Goal: Task Accomplishment & Management: Complete application form

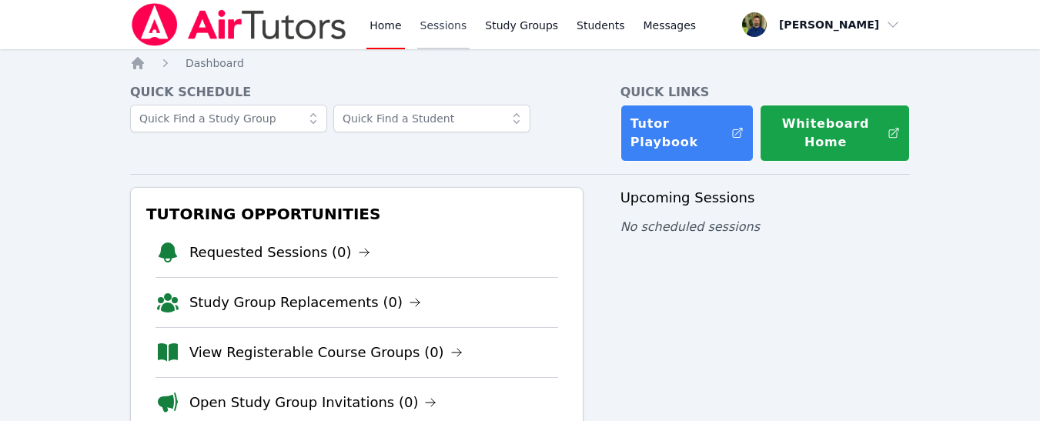
click at [452, 39] on link "Sessions" at bounding box center [443, 24] width 53 height 49
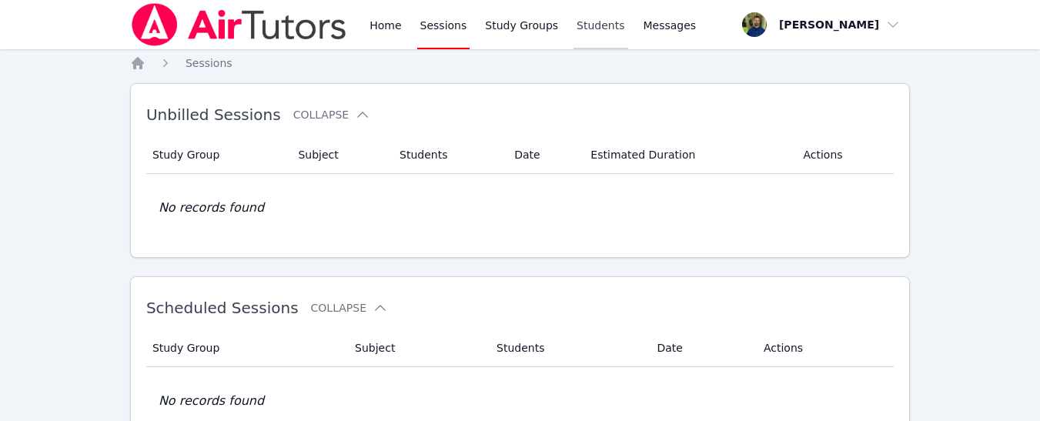
click at [574, 32] on link "Students" at bounding box center [601, 24] width 54 height 49
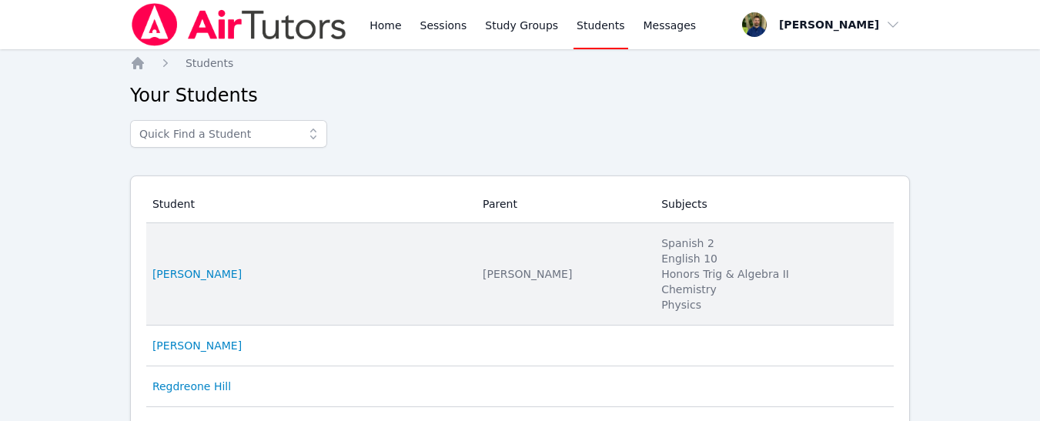
click at [203, 264] on td "Student Eden Rothenberg" at bounding box center [309, 274] width 327 height 102
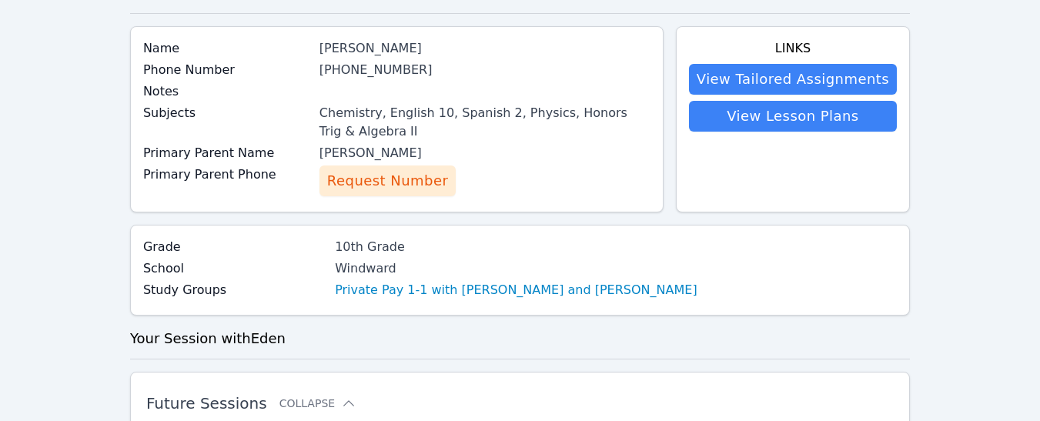
scroll to position [102, 0]
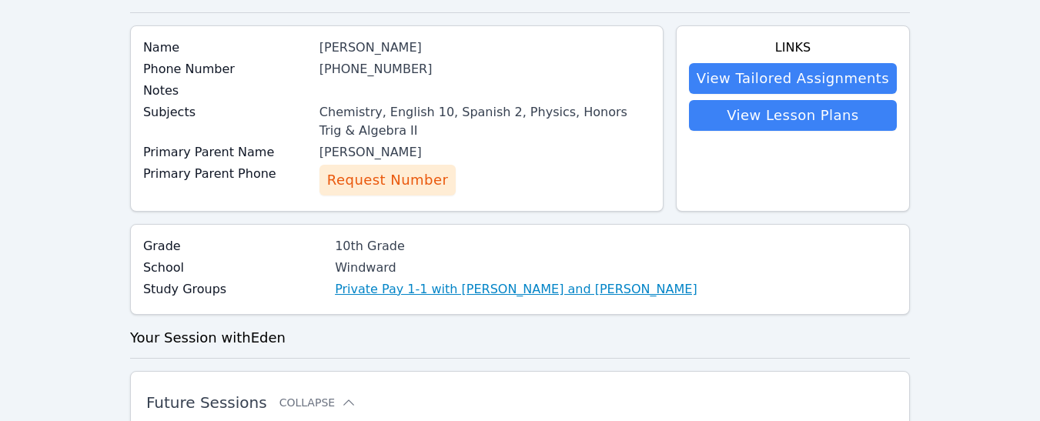
click at [440, 286] on link "Private Pay 1-1 with Eden Rothenberg and Zachary Allen" at bounding box center [516, 289] width 363 height 18
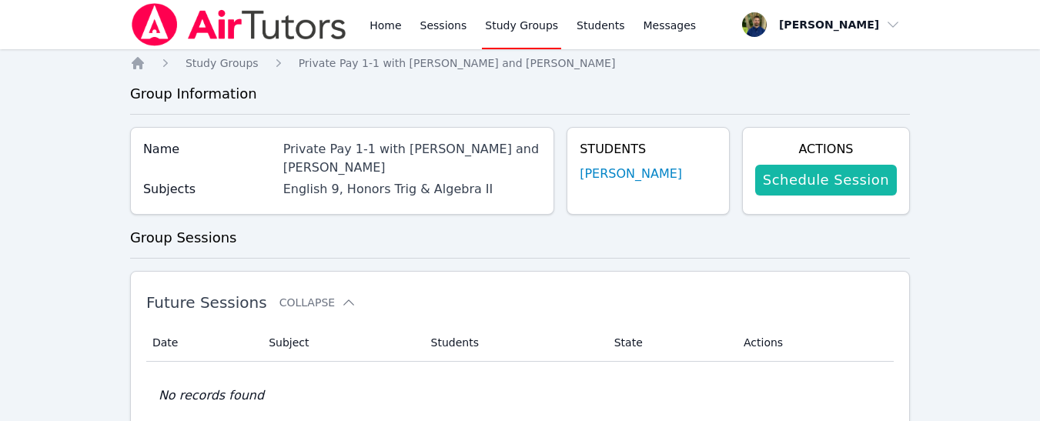
click at [816, 173] on link "Schedule Session" at bounding box center [826, 180] width 142 height 31
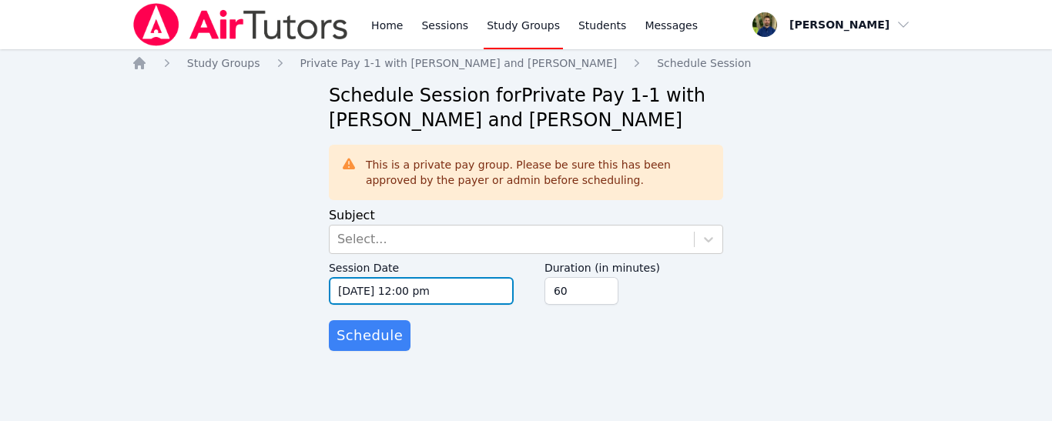
click at [442, 292] on input "10/08/2025 12:00 pm" at bounding box center [421, 291] width 185 height 28
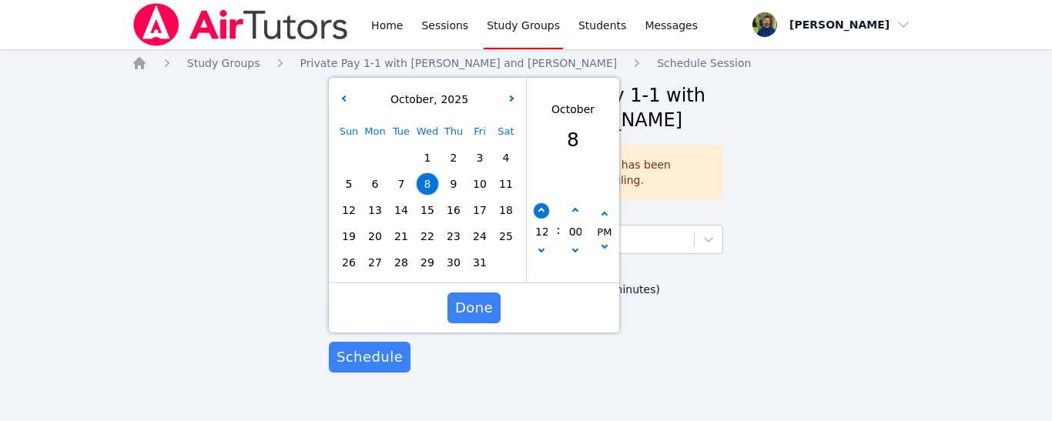
click at [547, 186] on div "12 : 00 PM" at bounding box center [573, 232] width 92 height 101
click at [537, 213] on button "button" at bounding box center [541, 210] width 15 height 15
type input "10/08/2025 01:00 pm"
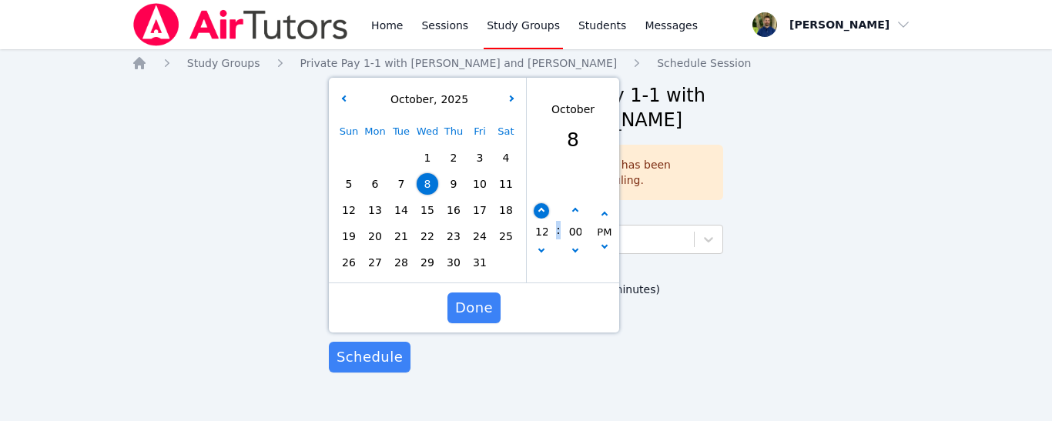
type input "01"
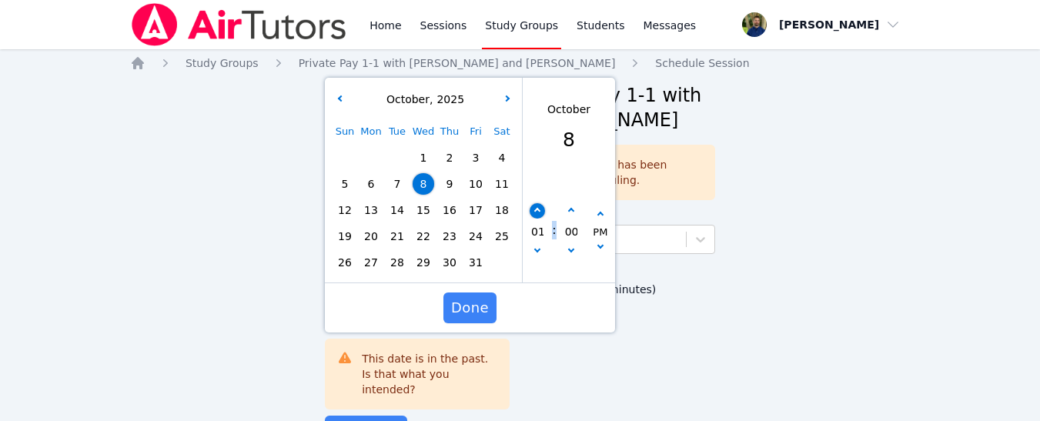
click at [537, 213] on icon "button" at bounding box center [537, 211] width 6 height 6
type input "10/08/2025 02:00 pm"
type input "02"
click at [537, 213] on icon "button" at bounding box center [537, 211] width 6 height 6
type input "10/08/2025 03:00 pm"
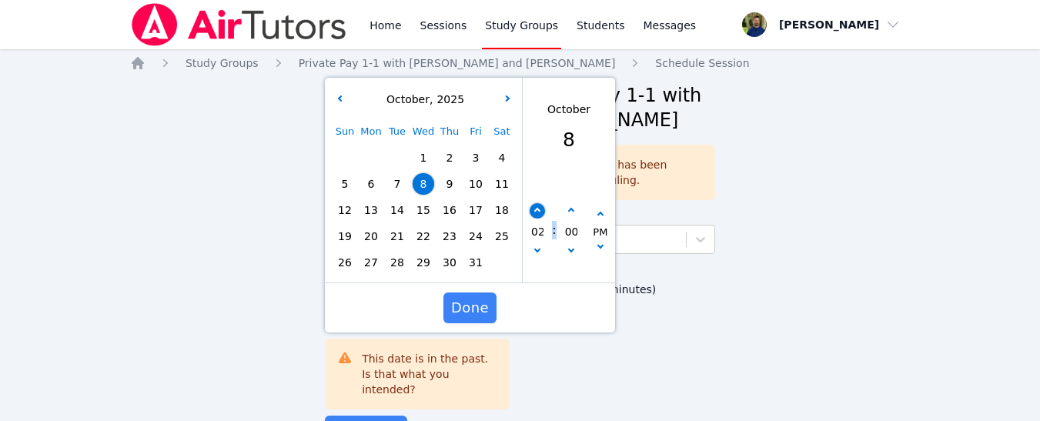
type input "03"
click at [537, 213] on icon "button" at bounding box center [537, 211] width 6 height 6
type input "10/08/2025 04:00 pm"
type input "04"
click at [537, 213] on icon "button" at bounding box center [537, 211] width 6 height 6
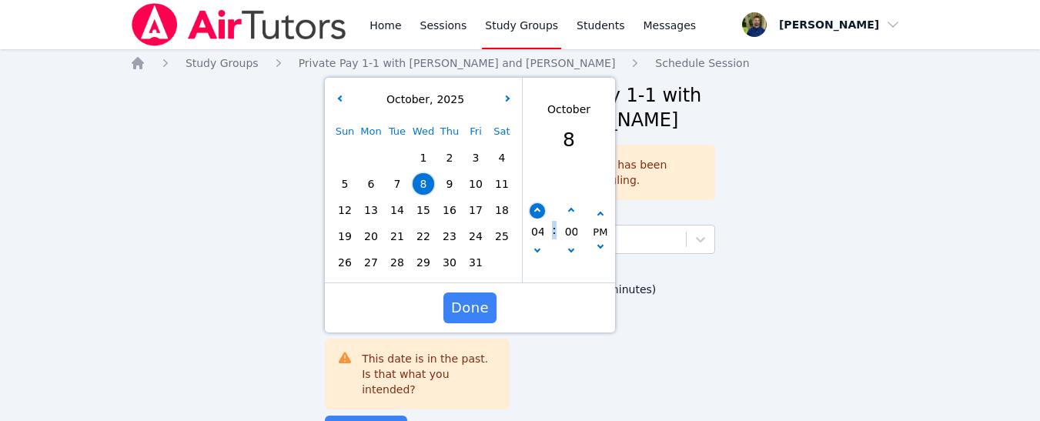
type input "10/08/2025 05:00 pm"
type input "05"
click at [537, 213] on icon "button" at bounding box center [537, 211] width 6 height 6
type input "10/08/2025 06:00 pm"
type input "06"
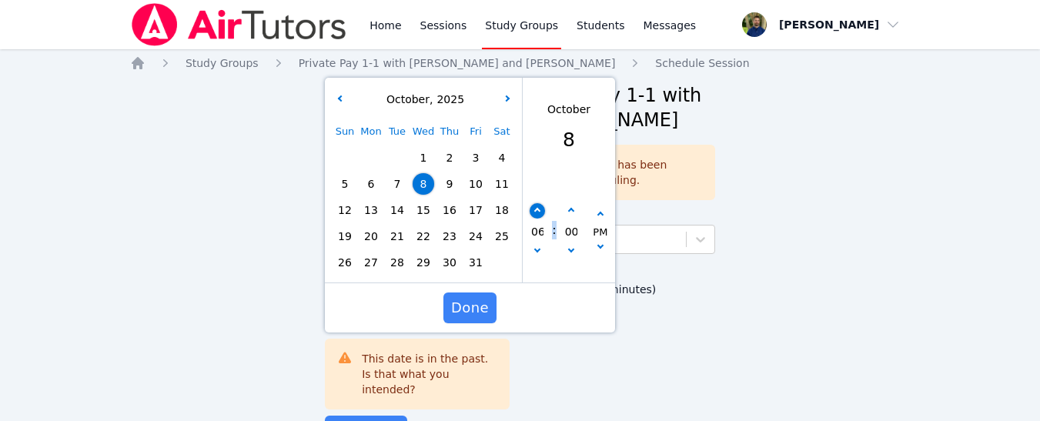
click at [537, 213] on icon "button" at bounding box center [537, 211] width 6 height 6
type input "10/08/2025 07:00 pm"
type input "07"
click at [538, 209] on icon "button" at bounding box center [537, 211] width 6 height 6
type input "10/08/2025 08:00 pm"
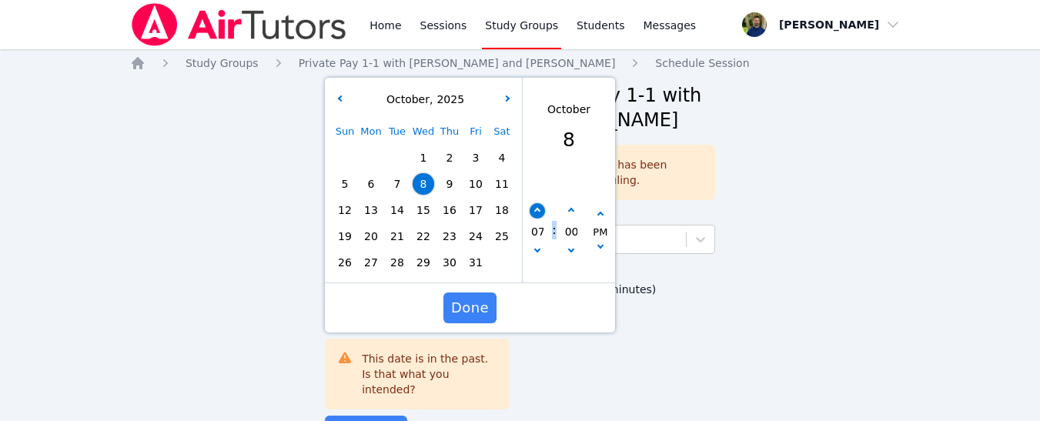
type input "08"
click at [569, 206] on button "button" at bounding box center [571, 210] width 15 height 15
type input "10/08/2025 08:05 pm"
type input "05"
click at [569, 206] on button "button" at bounding box center [571, 210] width 15 height 15
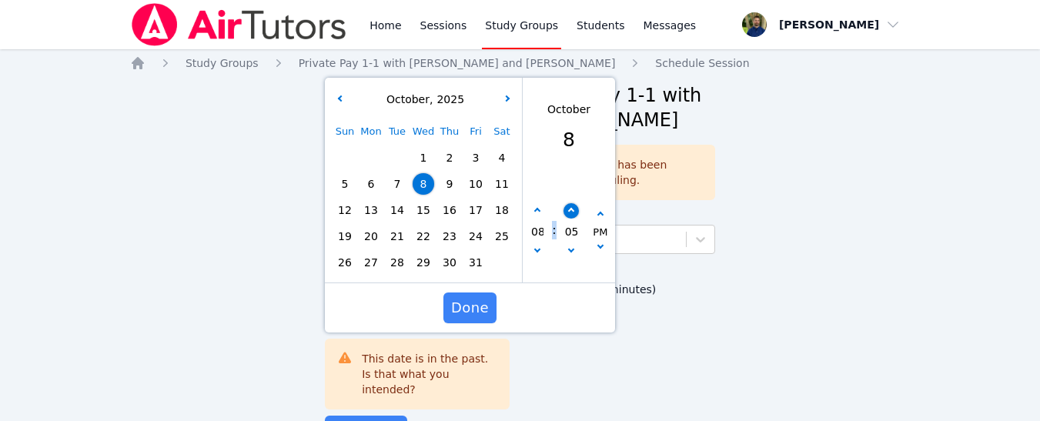
type input "10/08/2025 08:10 pm"
type input "10"
click at [569, 206] on button "button" at bounding box center [571, 210] width 15 height 15
type input "10/08/2025 08:15 pm"
type input "15"
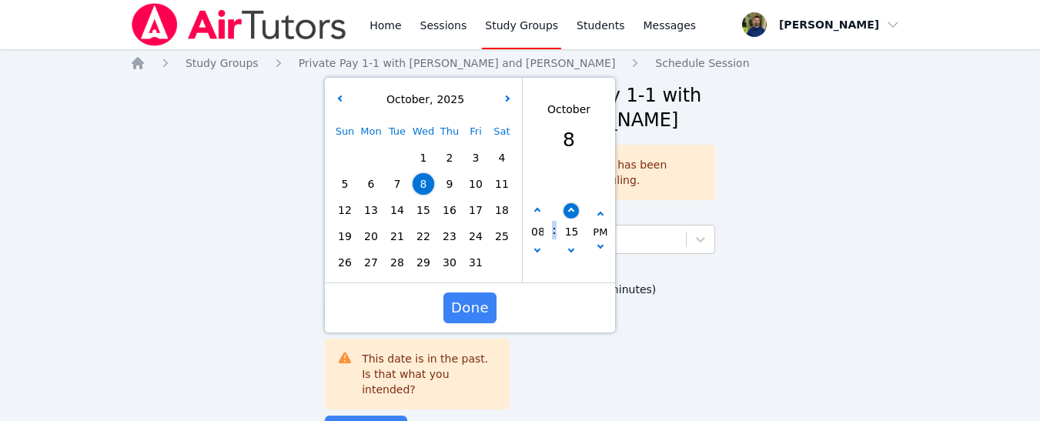
click at [569, 206] on button "button" at bounding box center [571, 210] width 15 height 15
type input "10/08/2025 08:20 pm"
type input "20"
click at [569, 206] on button "button" at bounding box center [571, 210] width 15 height 15
type input "10/08/2025 08:25 pm"
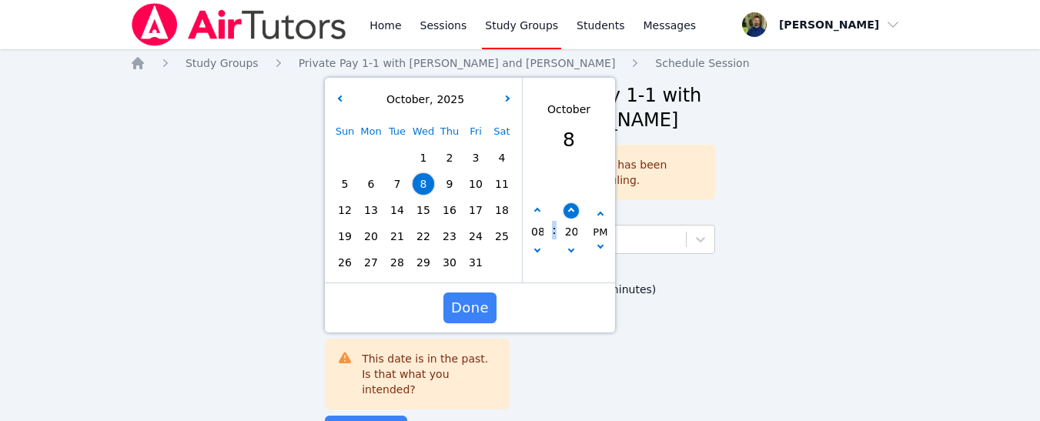
type input "25"
click at [569, 206] on button "button" at bounding box center [571, 210] width 15 height 15
type input "10/08/2025 08:30 pm"
type input "30"
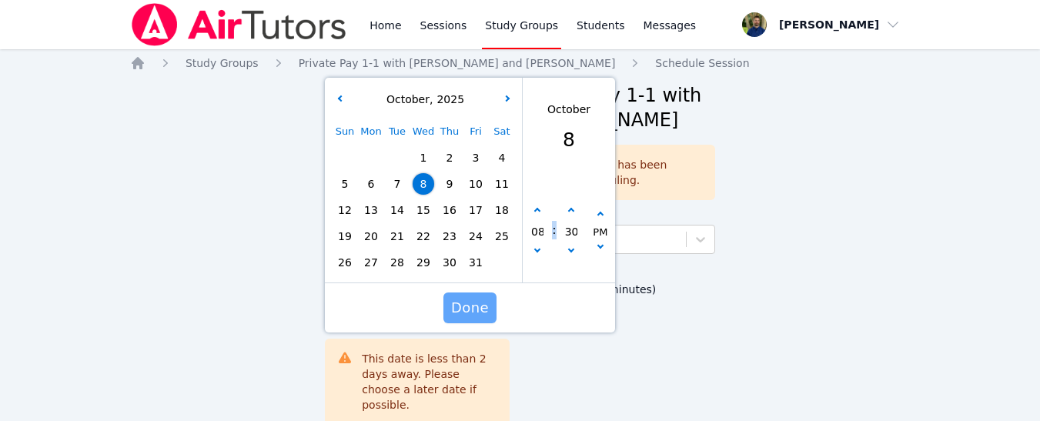
click at [474, 299] on span "Done" at bounding box center [470, 308] width 38 height 22
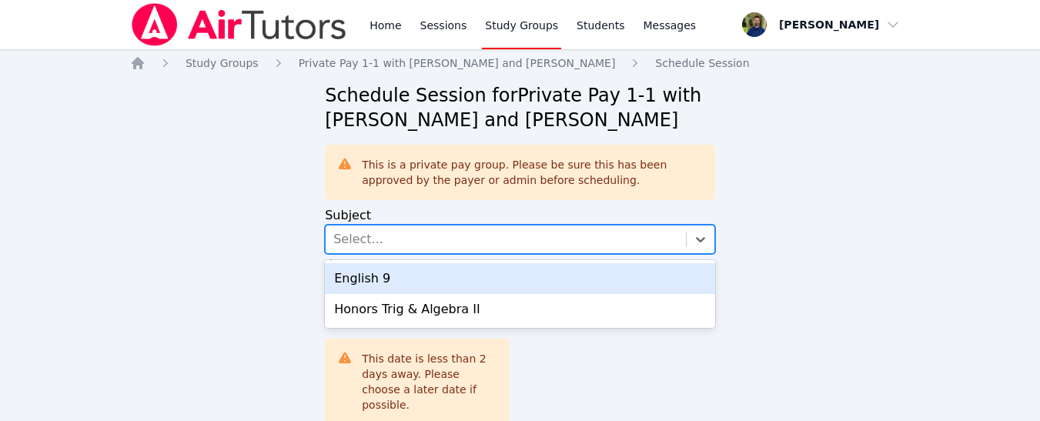
click at [457, 245] on div "Select..." at bounding box center [506, 240] width 360 height 28
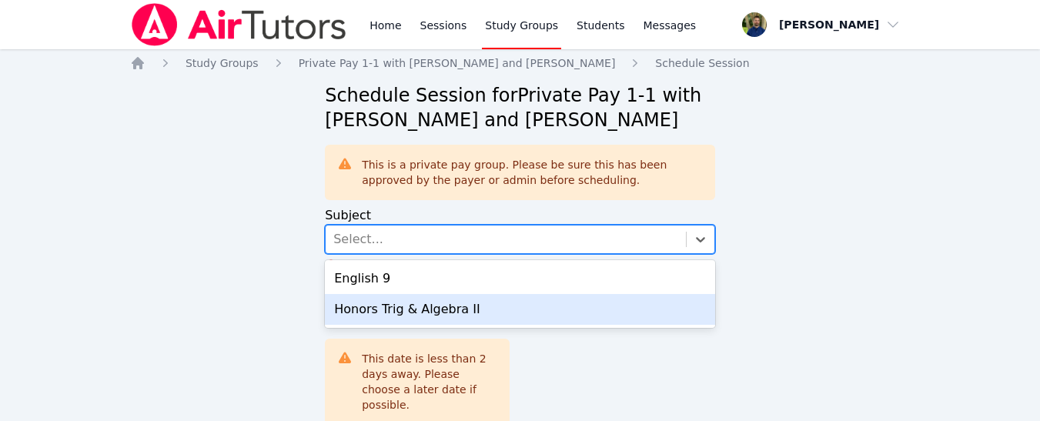
click at [383, 313] on div "Honors Trig & Algebra II" at bounding box center [520, 309] width 390 height 31
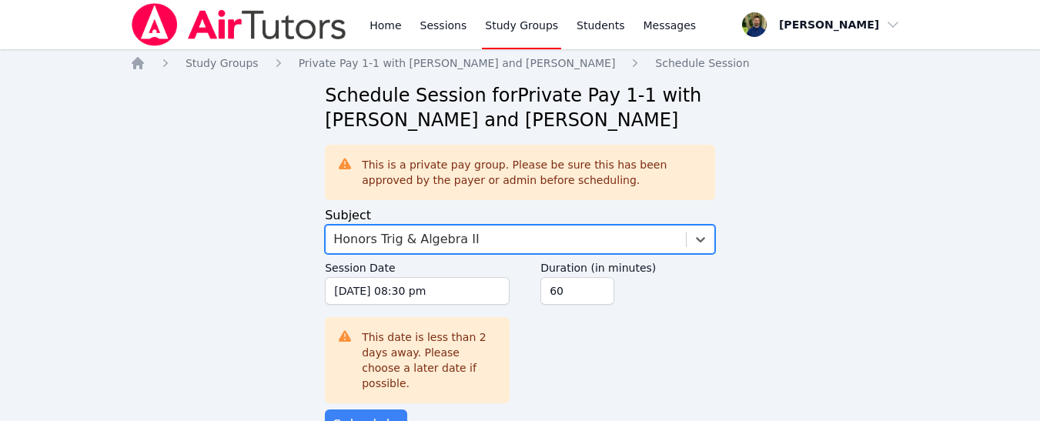
scroll to position [35, 0]
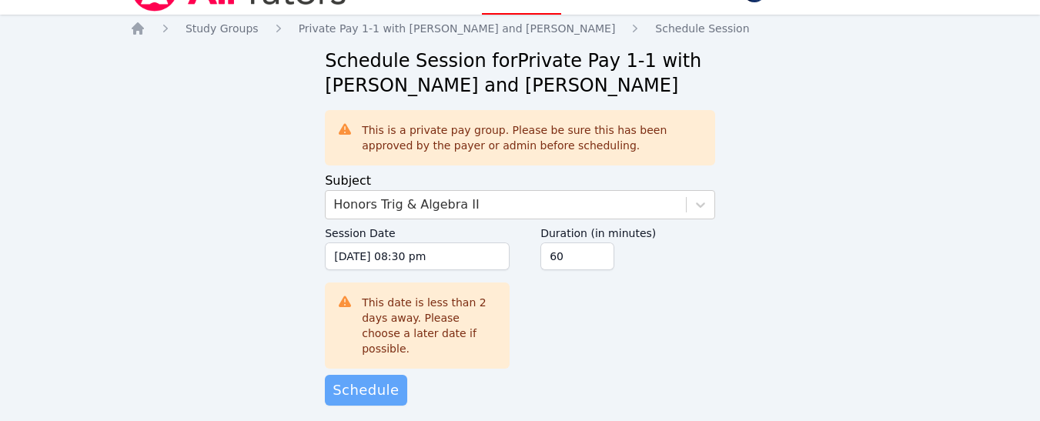
click at [346, 380] on span "Schedule" at bounding box center [366, 391] width 66 height 22
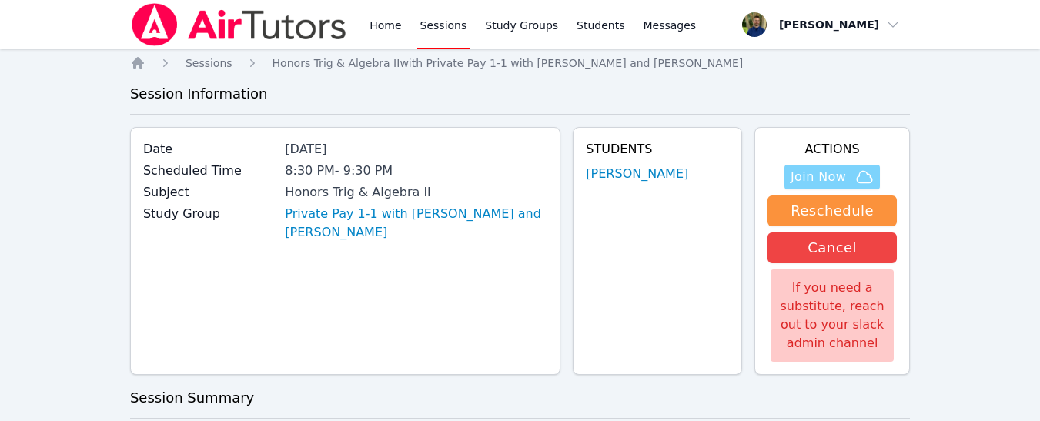
click at [809, 185] on span "Join Now" at bounding box center [818, 177] width 55 height 18
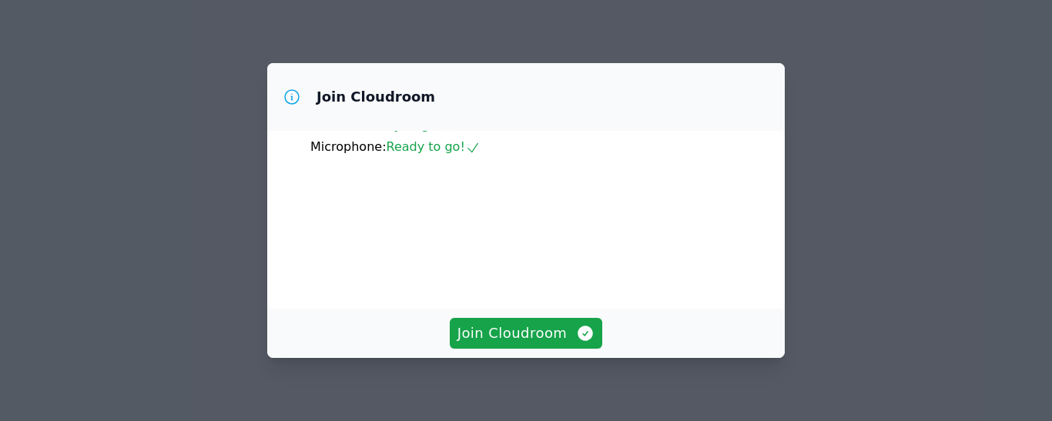
scroll to position [105, 0]
click at [517, 333] on span "Join Cloudroom" at bounding box center [526, 334] width 138 height 22
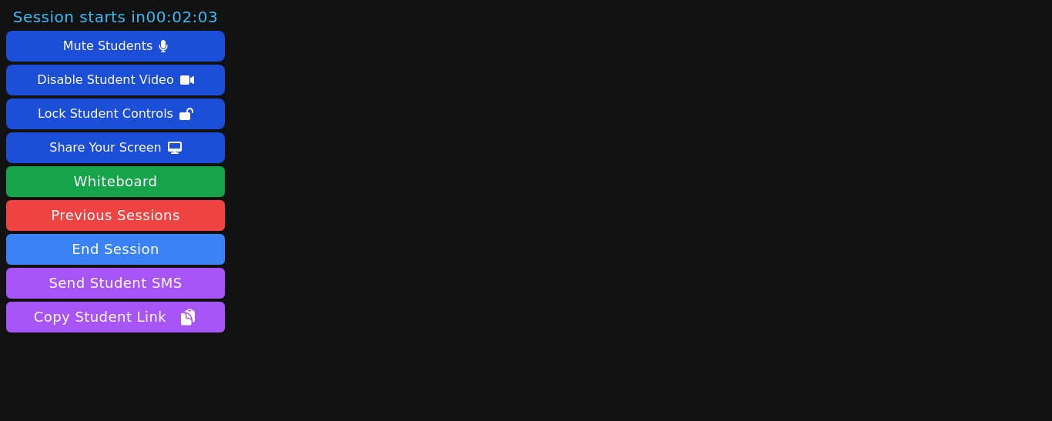
scroll to position [44, 0]
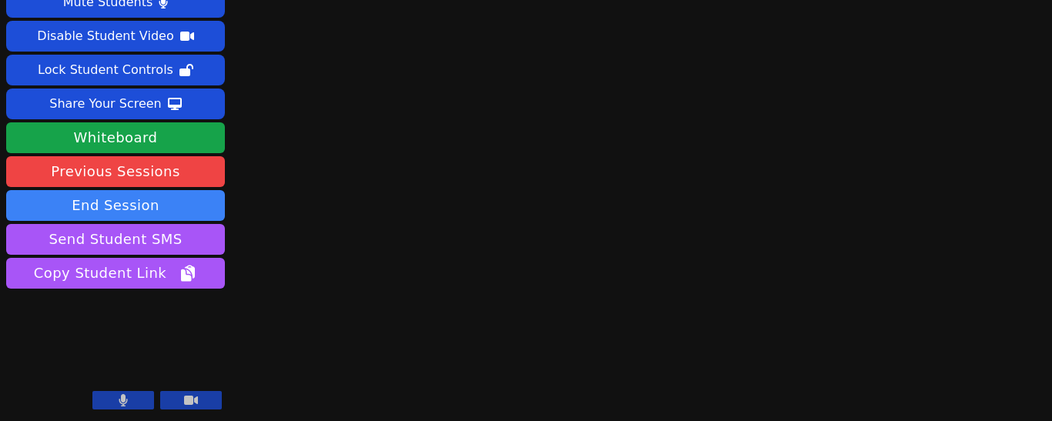
click at [189, 398] on icon at bounding box center [191, 400] width 14 height 9
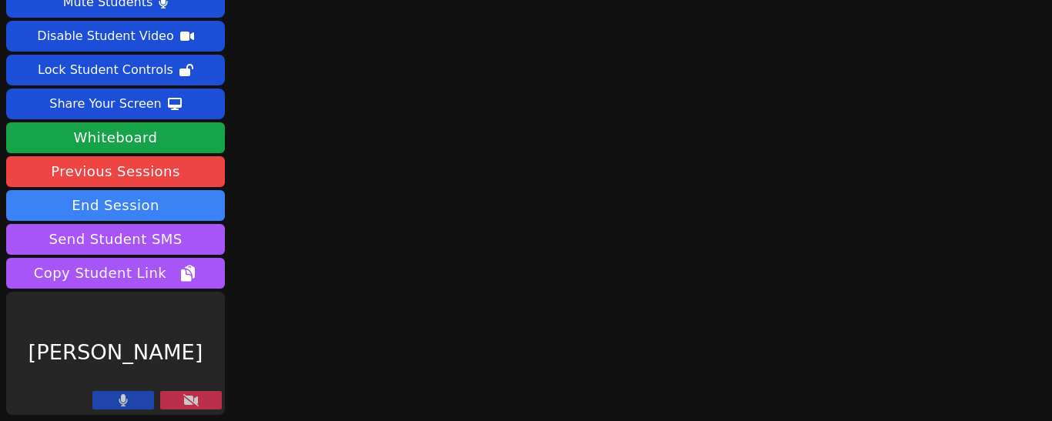
click at [189, 398] on icon at bounding box center [190, 400] width 15 height 12
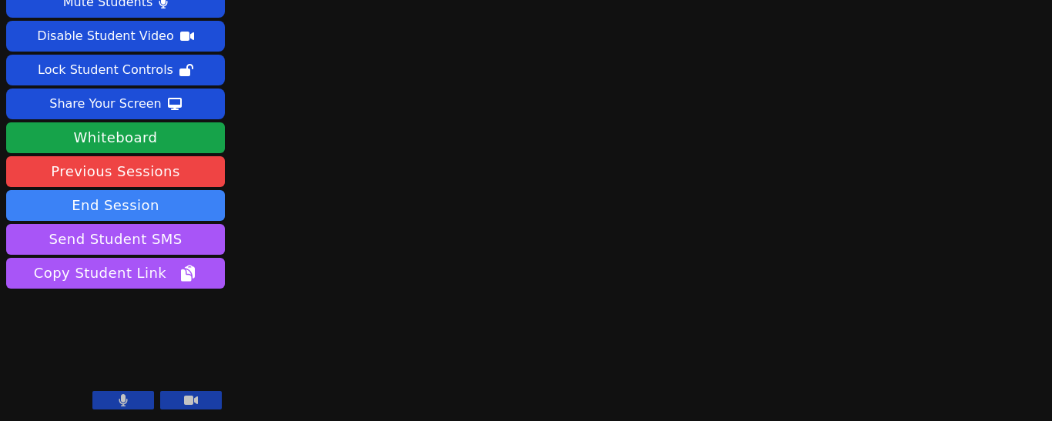
scroll to position [0, 0]
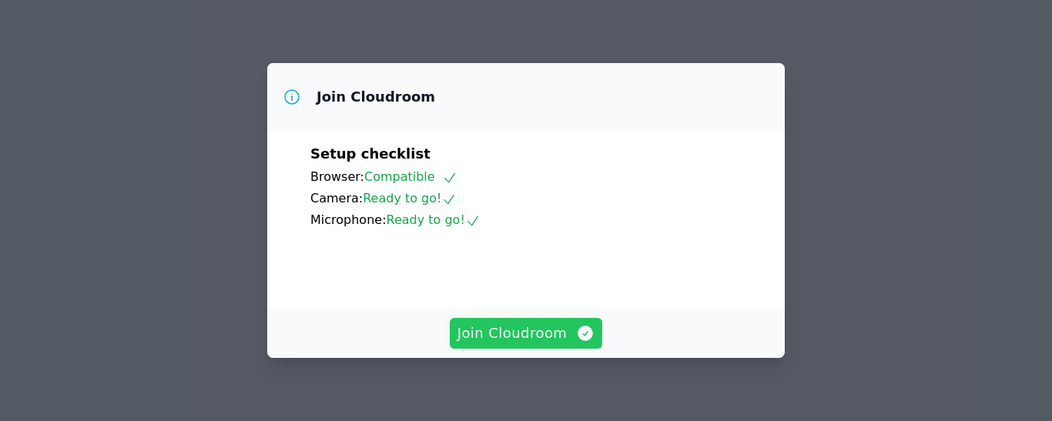
click at [518, 333] on span "Join Cloudroom" at bounding box center [526, 334] width 138 height 22
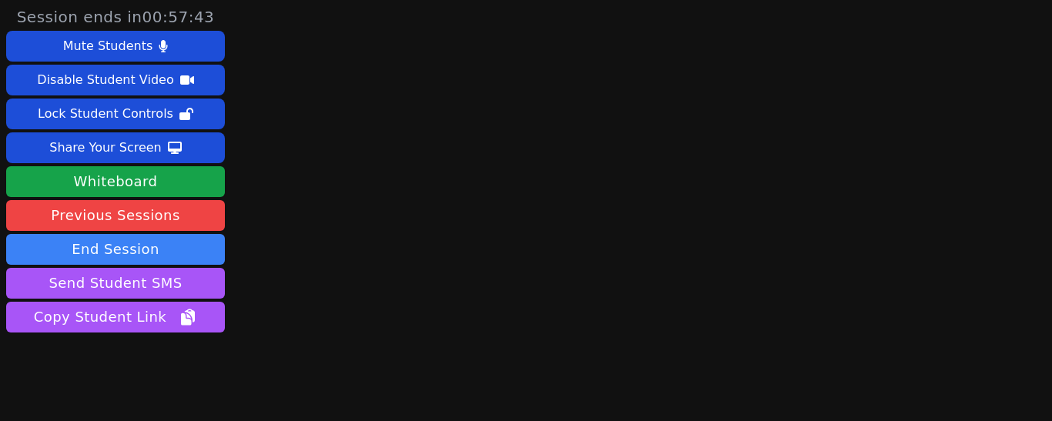
scroll to position [44, 0]
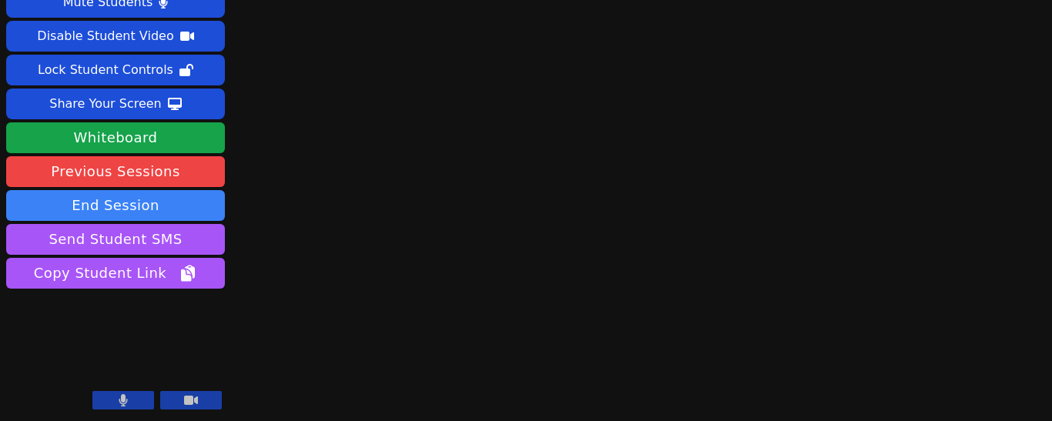
click at [189, 402] on icon at bounding box center [191, 400] width 14 height 9
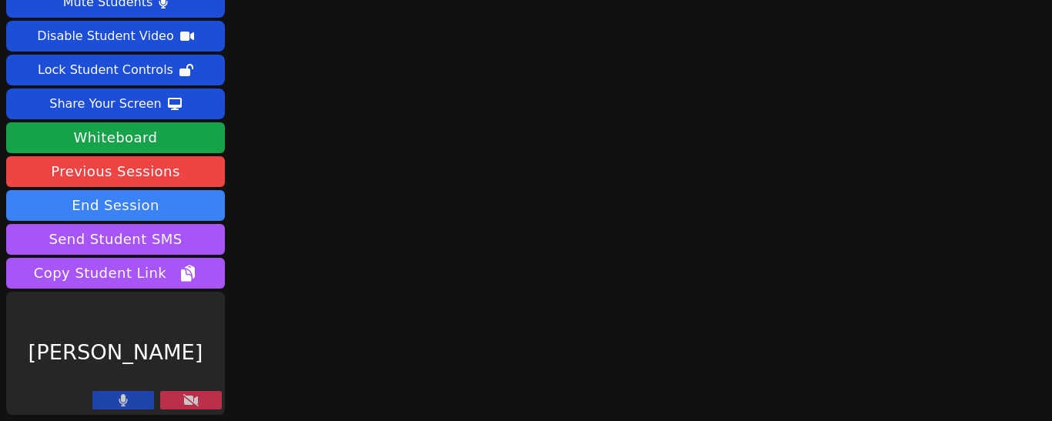
click at [189, 402] on icon at bounding box center [190, 400] width 15 height 12
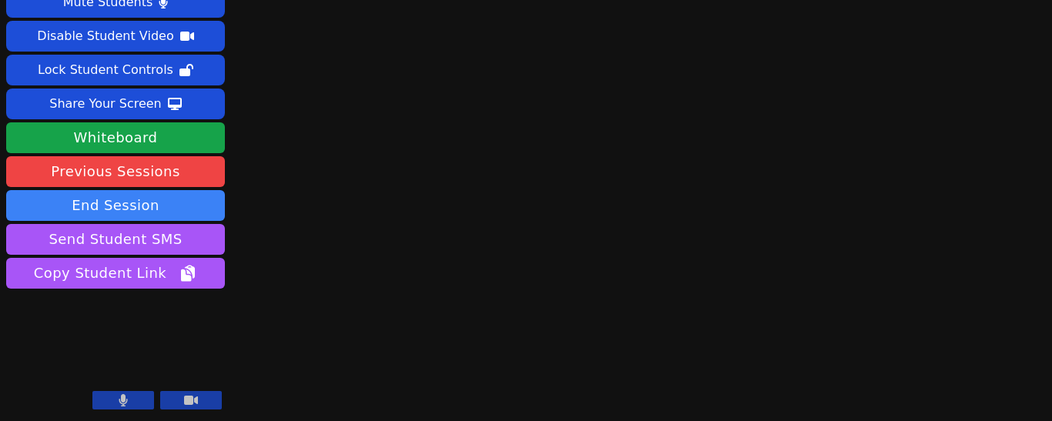
click at [864, 206] on div "Session ends in 00:56:58 Mute Students Disable Student Video Lock Student Contr…" at bounding box center [526, 166] width 1052 height 421
click at [848, 249] on div "Session ends in 00:56:34 Mute Students Disable Student Video Lock Student Contr…" at bounding box center [526, 166] width 1052 height 421
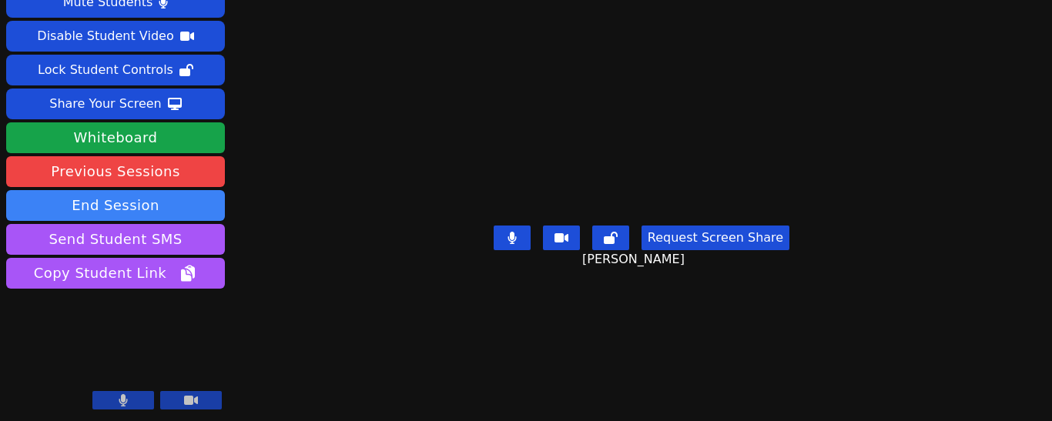
click at [124, 398] on icon at bounding box center [123, 400] width 8 height 12
click at [124, 398] on icon at bounding box center [122, 400] width 15 height 12
